Goal: Information Seeking & Learning: Find specific page/section

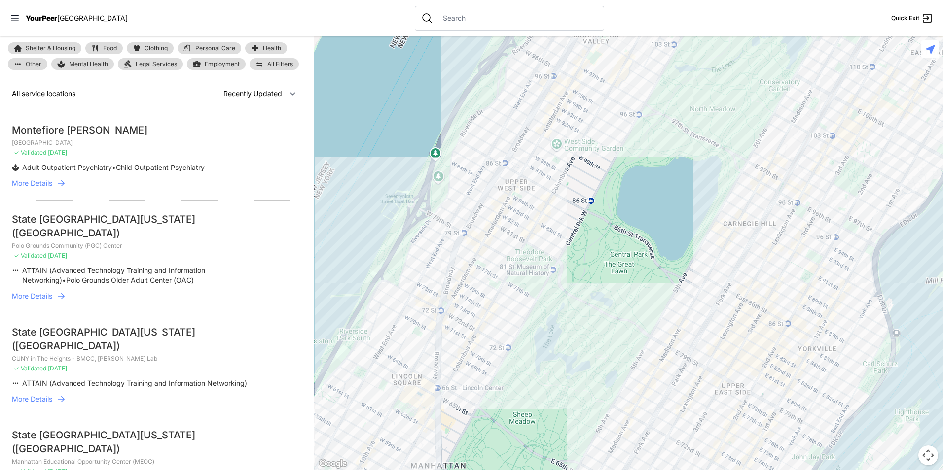
drag, startPoint x: 656, startPoint y: 374, endPoint x: 657, endPoint y: 382, distance: 8.0
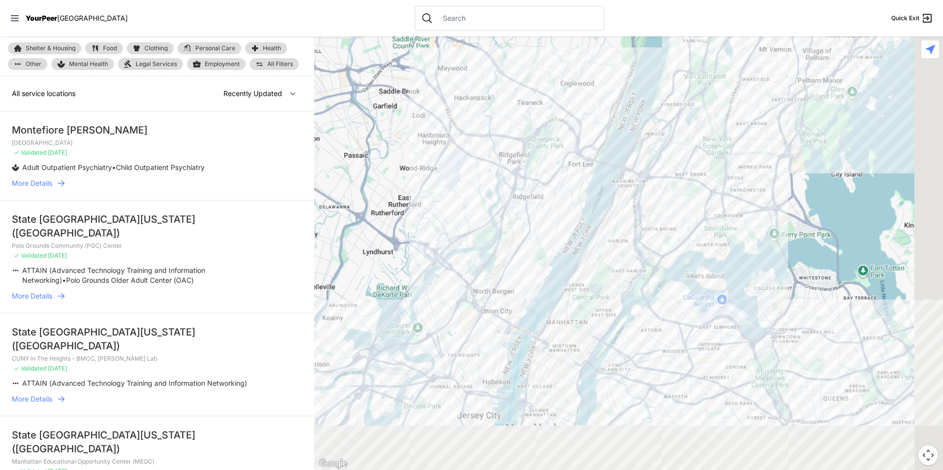
drag, startPoint x: 623, startPoint y: 381, endPoint x: 558, endPoint y: 305, distance: 99.6
click at [558, 305] on div at bounding box center [628, 253] width 629 height 434
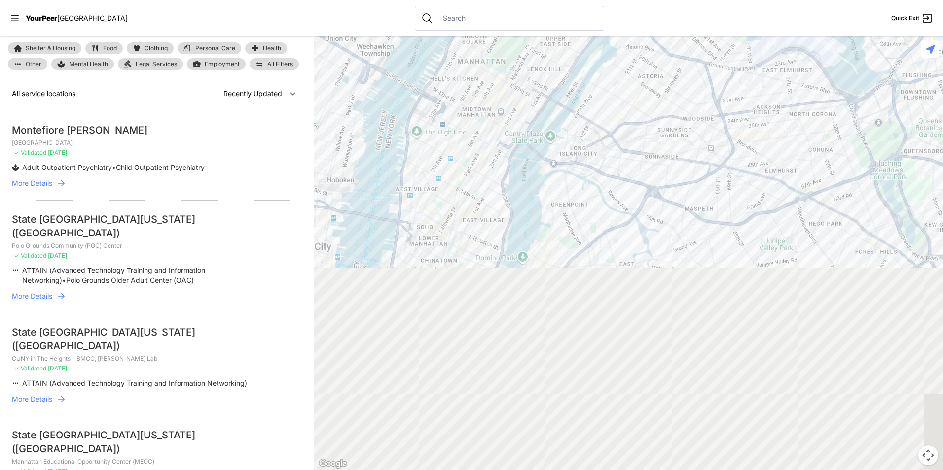
drag, startPoint x: 620, startPoint y: 171, endPoint x: 618, endPoint y: 165, distance: 6.2
click at [619, 165] on div at bounding box center [628, 253] width 629 height 434
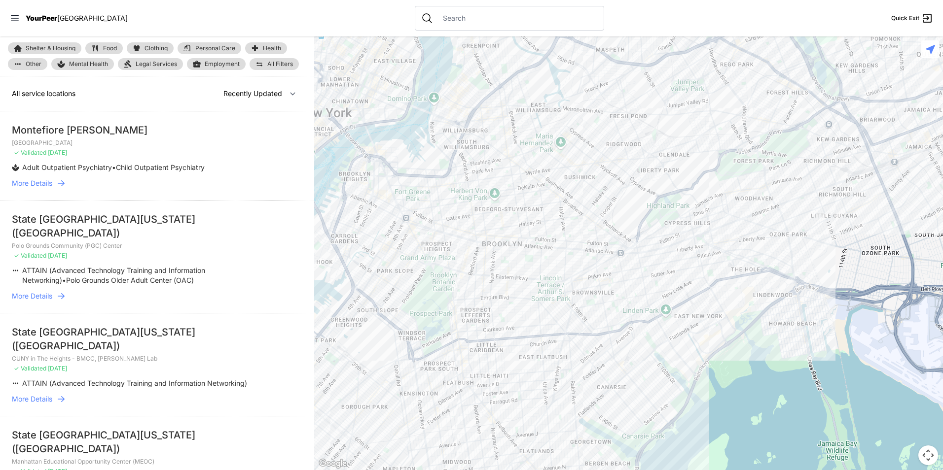
drag, startPoint x: 795, startPoint y: 369, endPoint x: 713, endPoint y: 275, distance: 125.5
click at [713, 275] on div at bounding box center [628, 253] width 629 height 434
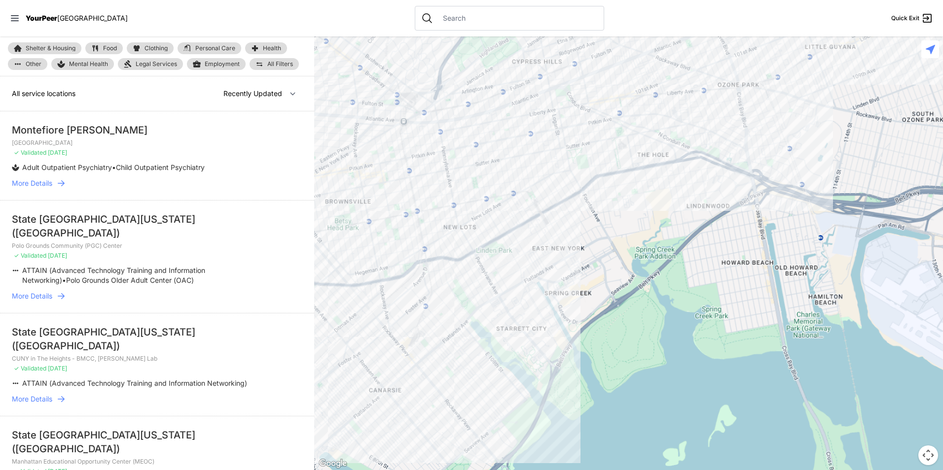
drag, startPoint x: 409, startPoint y: 222, endPoint x: 459, endPoint y: 251, distance: 57.7
click at [460, 251] on div at bounding box center [628, 253] width 629 height 434
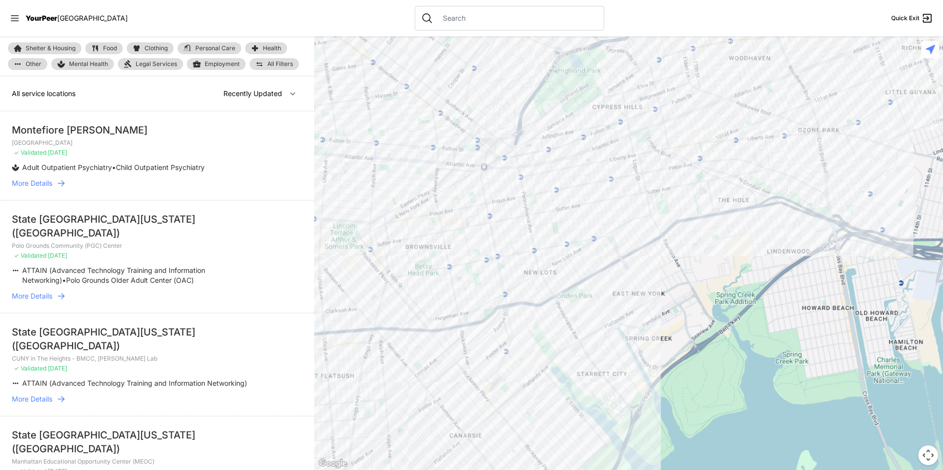
click at [103, 43] on link "Food" at bounding box center [103, 48] width 37 height 12
select select "recentlyUpdated"
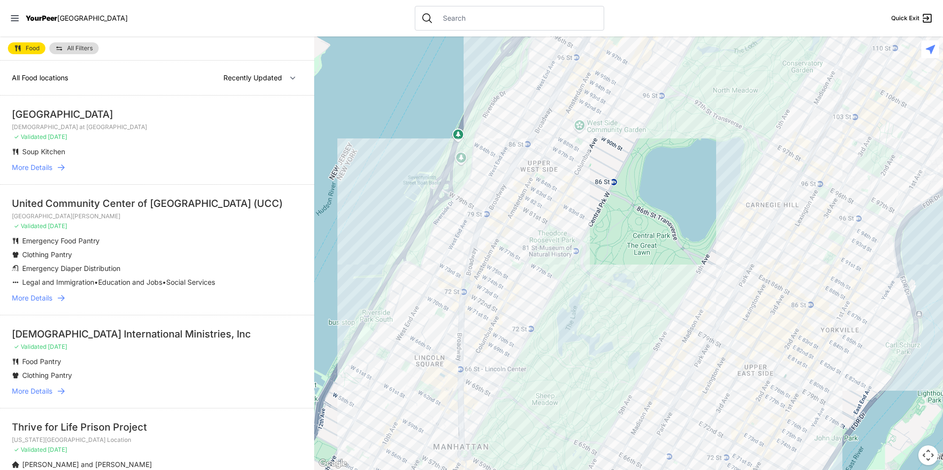
click at [79, 44] on link "All Filters" at bounding box center [73, 48] width 49 height 12
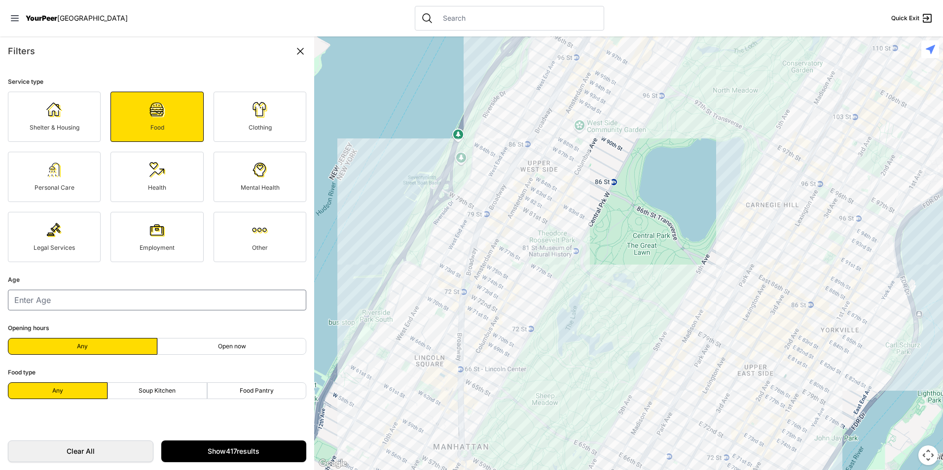
click at [172, 388] on span "Soup Kitchen" at bounding box center [157, 391] width 37 height 8
click at [157, 391] on input "Soup Kitchen" at bounding box center [157, 391] width 0 height 0
radio input "true"
select select "recentlyUpdated"
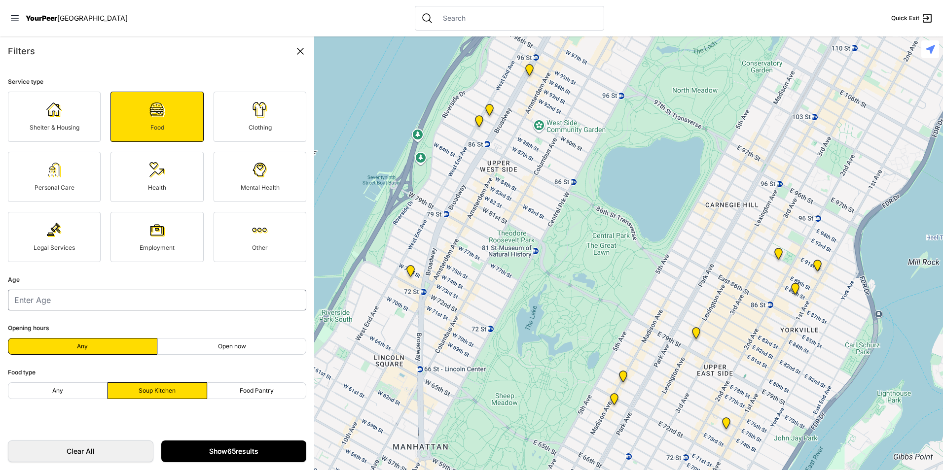
click at [262, 455] on link "Show 65 results" at bounding box center [233, 452] width 145 height 22
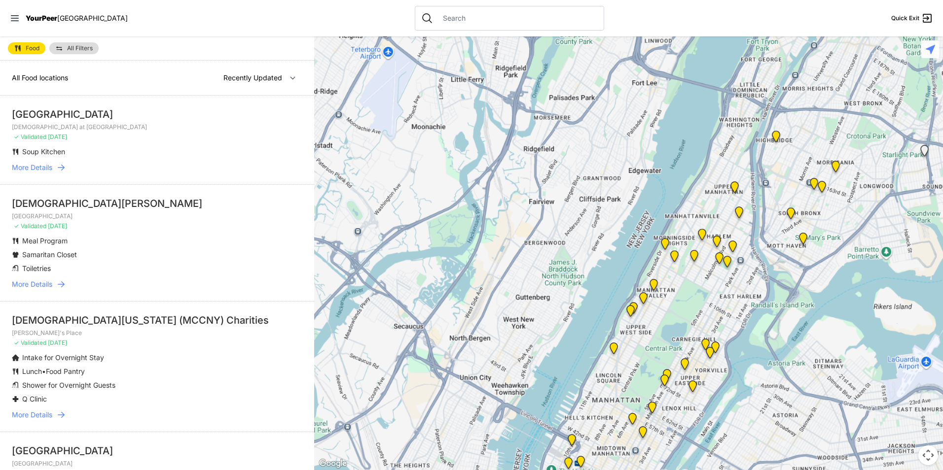
drag, startPoint x: 685, startPoint y: 365, endPoint x: 493, endPoint y: 165, distance: 277.6
click at [558, 214] on div at bounding box center [628, 253] width 629 height 434
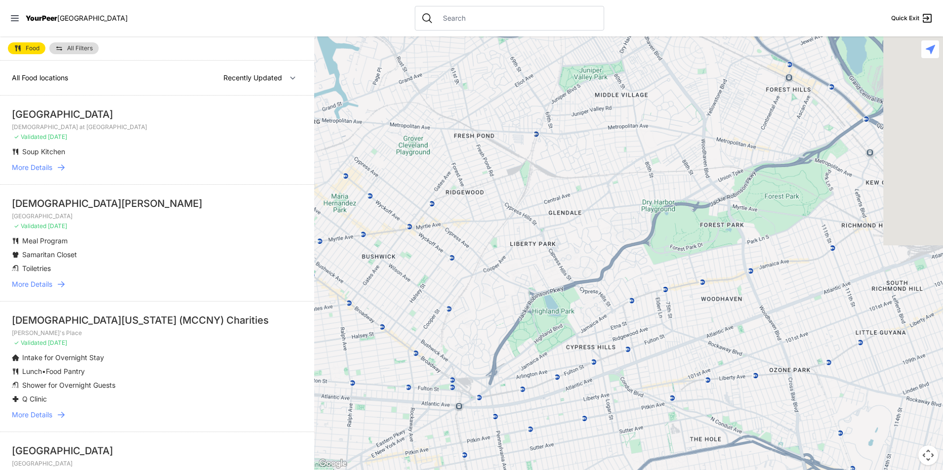
drag, startPoint x: 665, startPoint y: 414, endPoint x: 512, endPoint y: 114, distance: 336.5
click at [513, 121] on div at bounding box center [628, 253] width 629 height 434
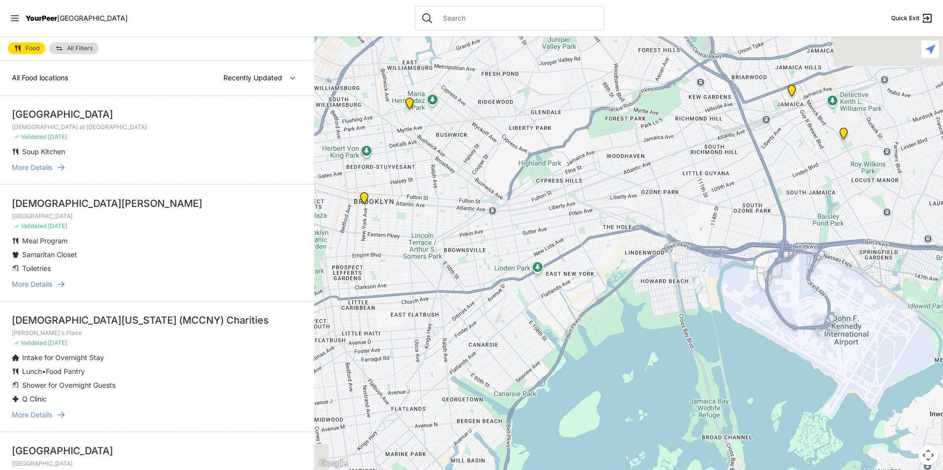
drag, startPoint x: 579, startPoint y: 215, endPoint x: 644, endPoint y: 266, distance: 83.3
click at [644, 266] on div at bounding box center [628, 253] width 629 height 434
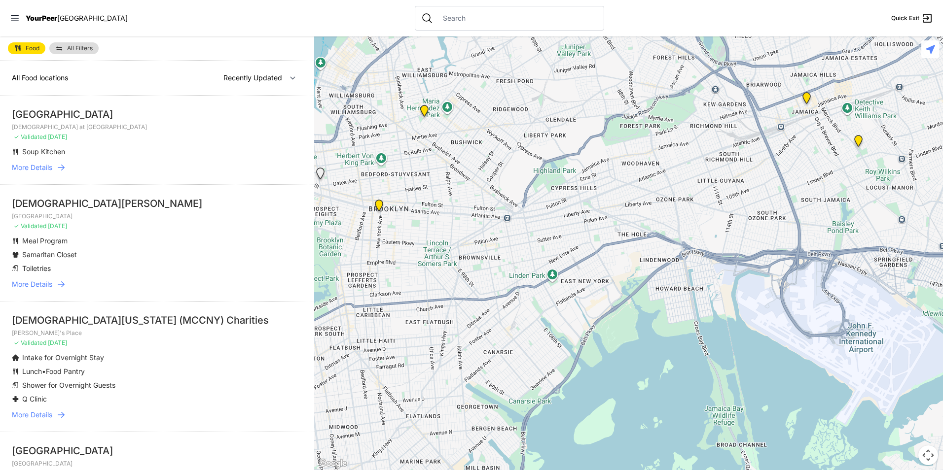
click at [380, 205] on img at bounding box center [379, 208] width 20 height 24
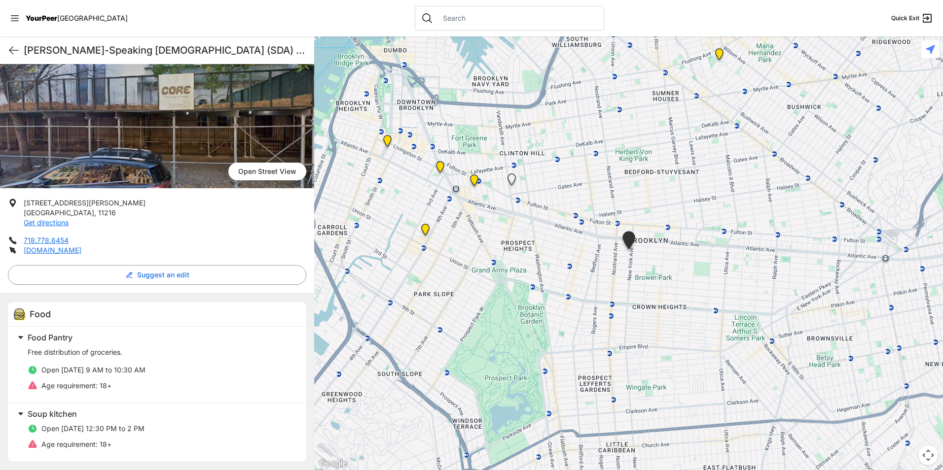
scroll to position [70, 0]
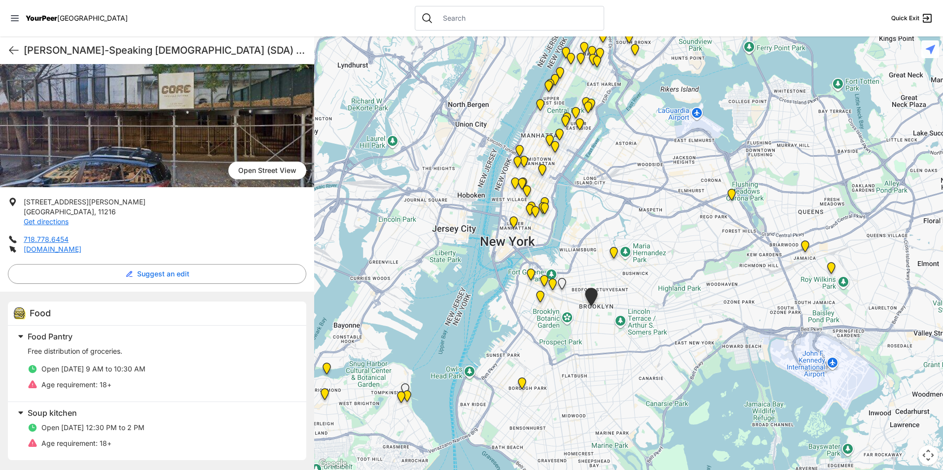
drag, startPoint x: 736, startPoint y: 296, endPoint x: 716, endPoint y: 313, distance: 25.9
click at [716, 313] on div at bounding box center [628, 253] width 629 height 434
